Goal: Navigation & Orientation: Go to known website

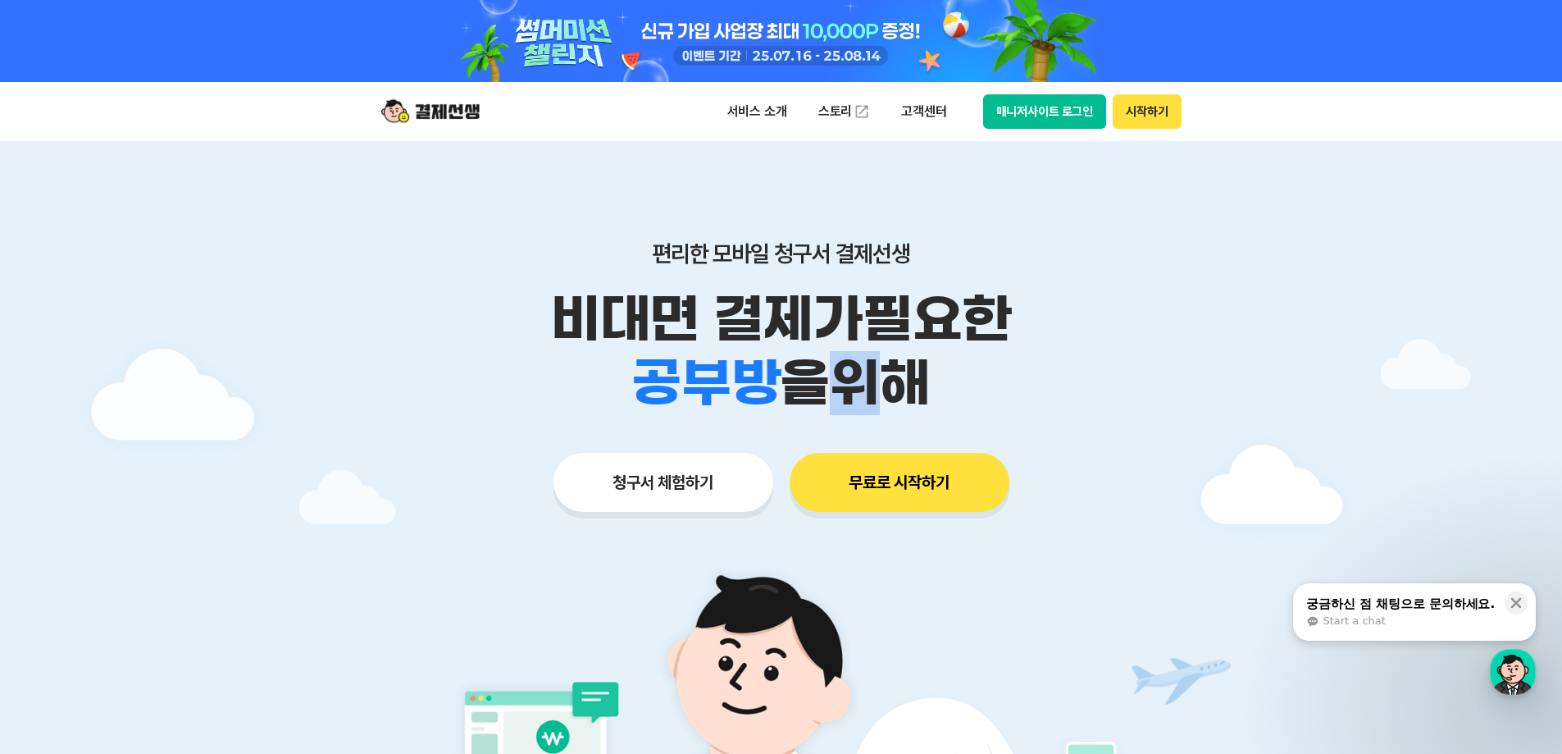
click at [749, 106] on button "시작하기" at bounding box center [1147, 111] width 68 height 34
click at [749, 112] on button "매니저사이트 로그인" at bounding box center [1045, 111] width 124 height 34
